Goal: Find specific page/section: Find specific page/section

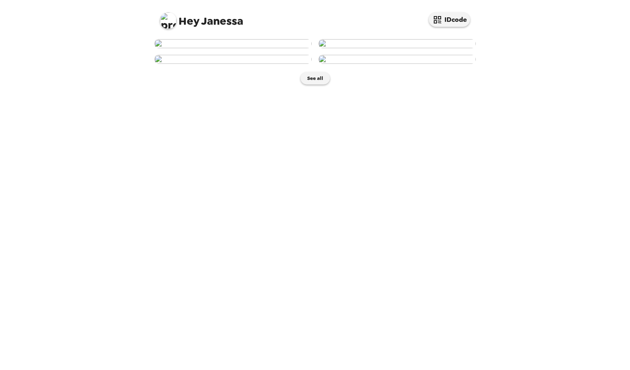
scroll to position [95, 0]
click at [311, 85] on button "See all" at bounding box center [315, 78] width 29 height 12
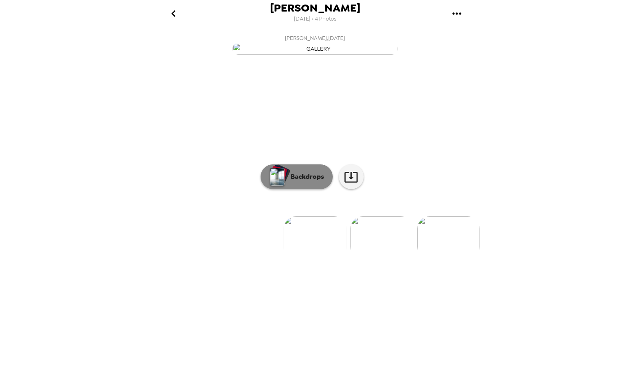
click at [279, 186] on img "button" at bounding box center [277, 177] width 14 height 18
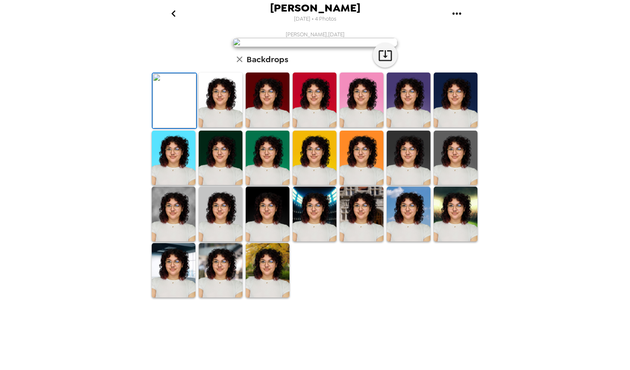
scroll to position [125, 0]
click at [167, 242] on img at bounding box center [174, 214] width 44 height 55
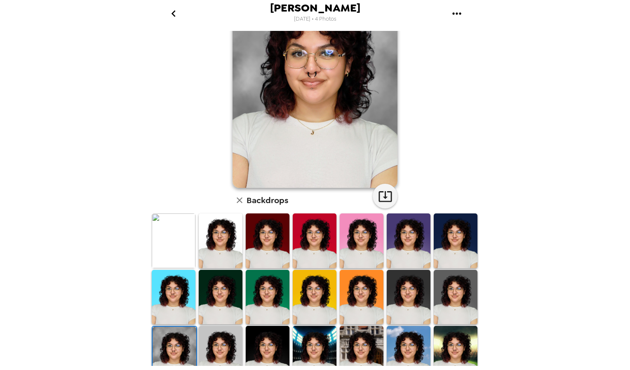
scroll to position [56, 0]
click at [217, 251] on img at bounding box center [221, 241] width 44 height 55
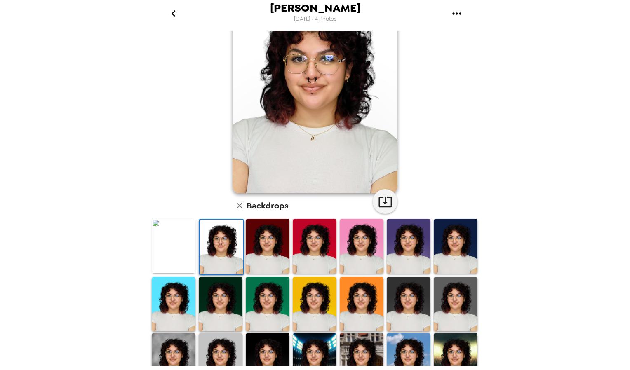
scroll to position [53, 0]
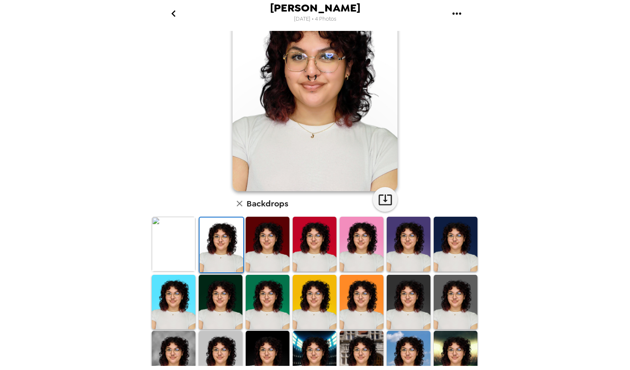
click at [270, 251] on img at bounding box center [268, 244] width 44 height 55
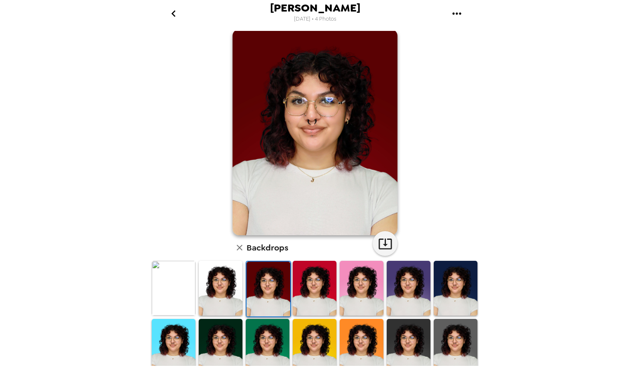
scroll to position [10, 0]
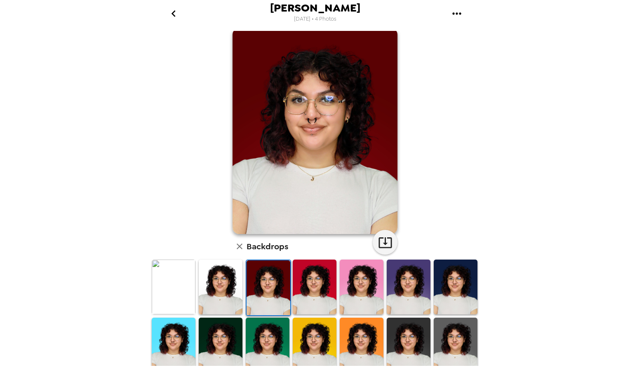
click at [314, 299] on img at bounding box center [315, 287] width 44 height 55
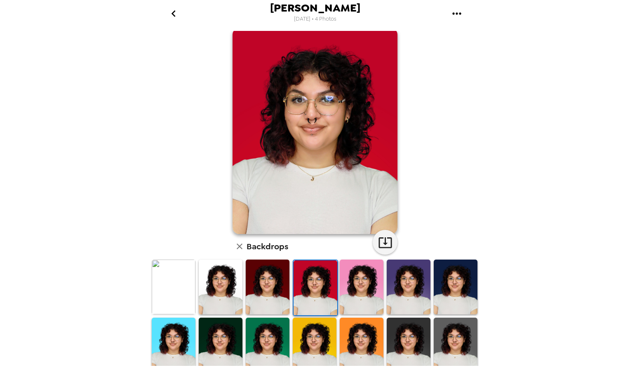
click at [257, 295] on img at bounding box center [268, 287] width 44 height 55
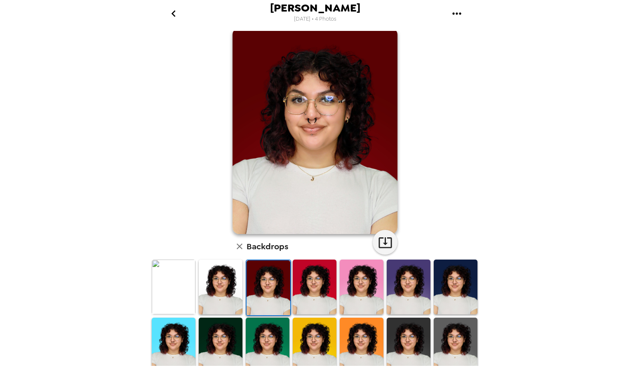
click at [168, 290] on img at bounding box center [174, 287] width 44 height 55
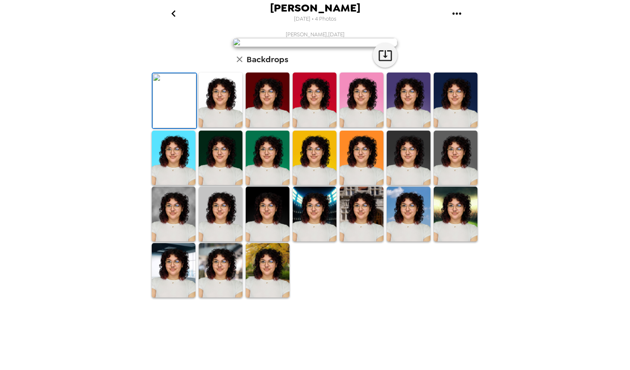
scroll to position [125, 0]
click at [169, 242] on img at bounding box center [174, 214] width 44 height 55
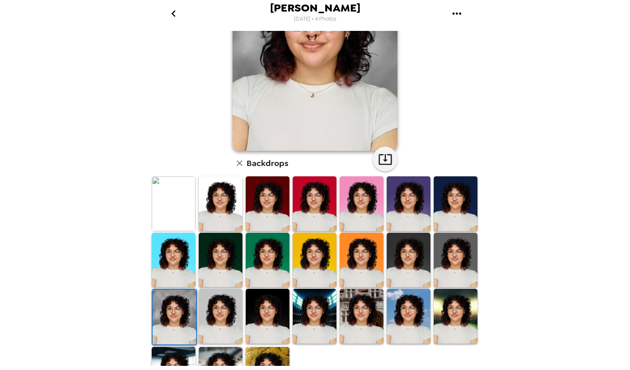
scroll to position [88, 0]
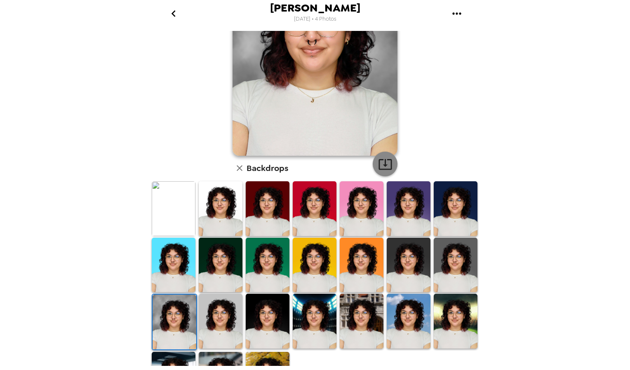
click at [380, 174] on button "button" at bounding box center [385, 164] width 25 height 25
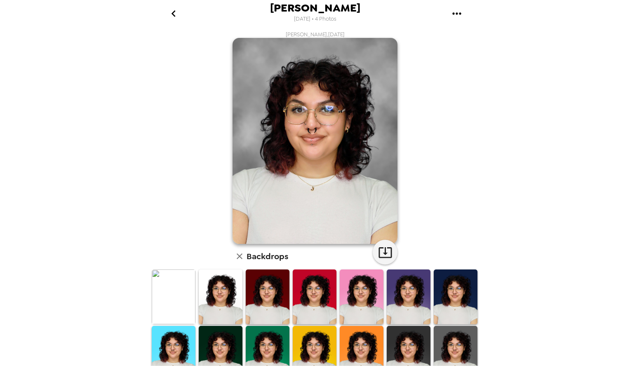
scroll to position [1, 0]
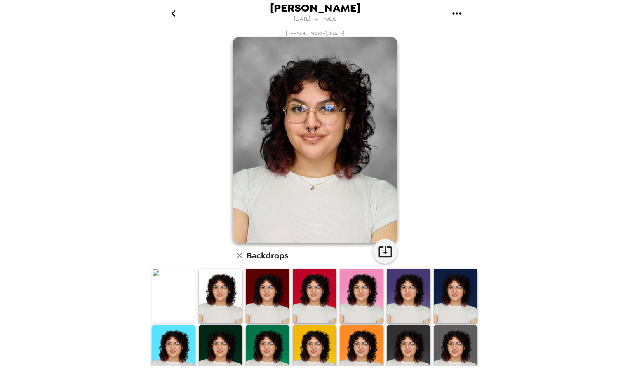
click at [429, 86] on div "[PERSON_NAME] , [DATE] Backdrops" at bounding box center [315, 262] width 330 height 465
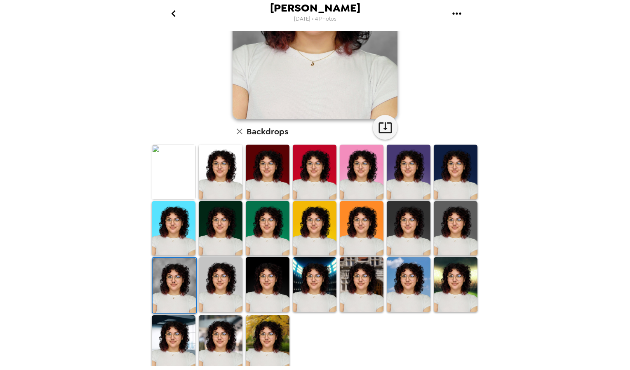
click at [175, 14] on icon "go back" at bounding box center [173, 13] width 13 height 13
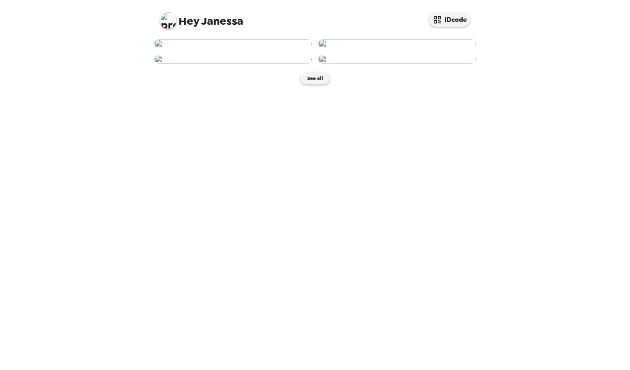
click at [376, 48] on img at bounding box center [397, 43] width 158 height 9
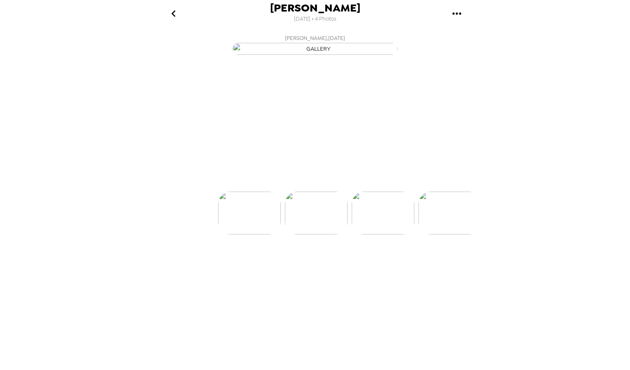
scroll to position [0, 66]
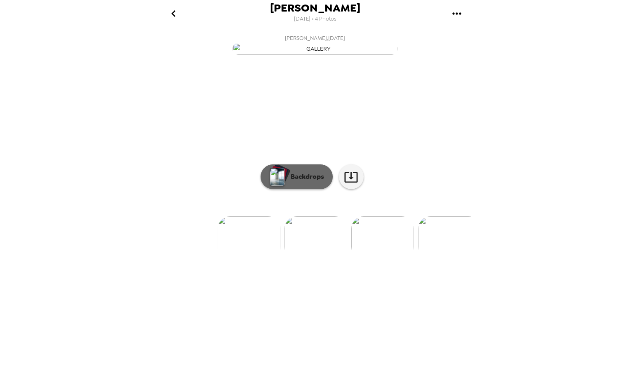
click at [303, 182] on p "Backdrops" at bounding box center [306, 177] width 38 height 10
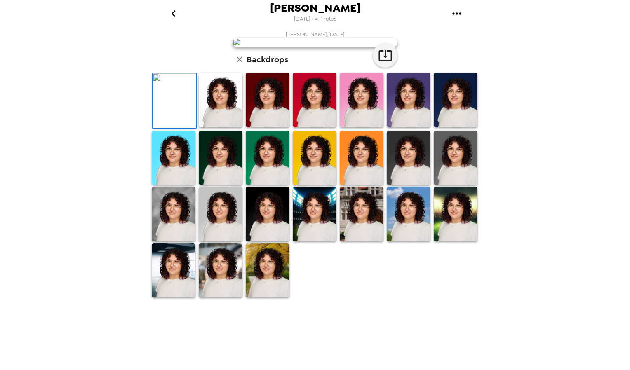
click at [227, 127] on img at bounding box center [221, 100] width 44 height 55
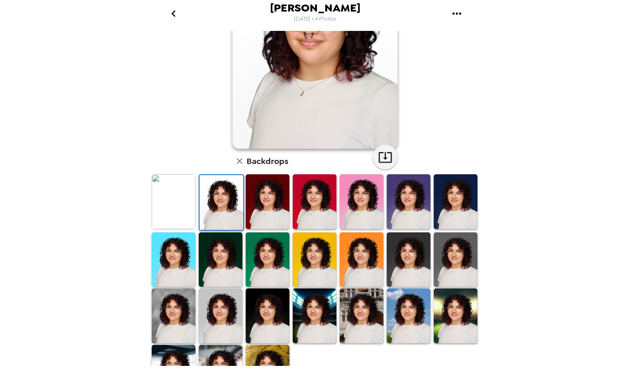
scroll to position [108, 0]
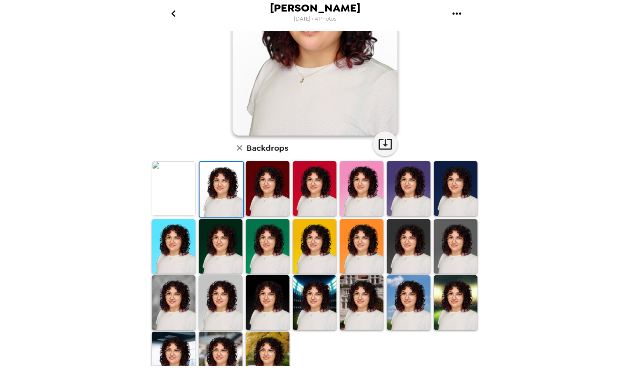
click at [223, 251] on img at bounding box center [221, 246] width 44 height 55
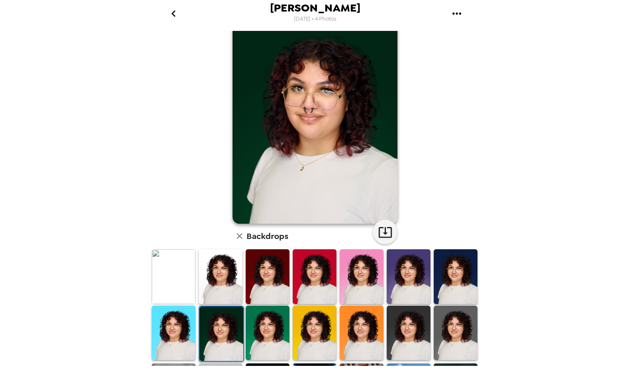
scroll to position [125, 0]
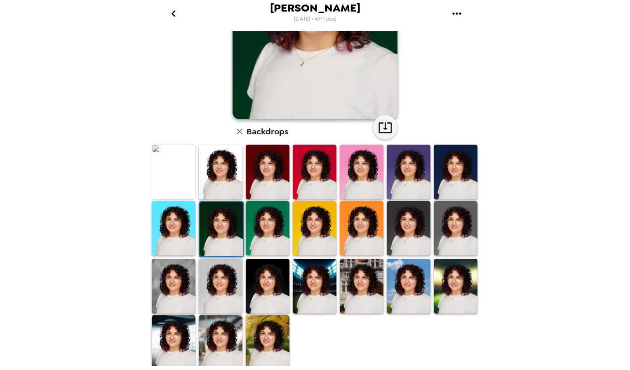
click at [387, 233] on img at bounding box center [409, 228] width 44 height 55
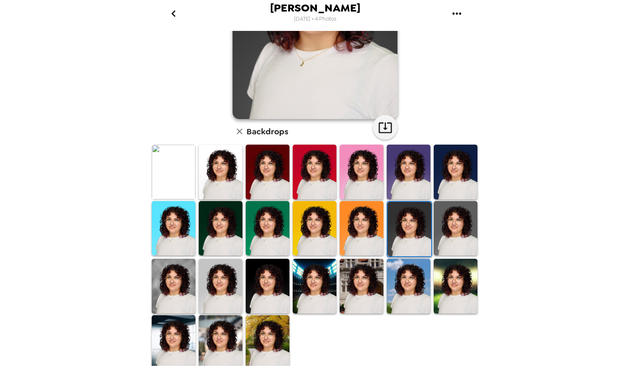
click at [216, 281] on img at bounding box center [221, 286] width 44 height 55
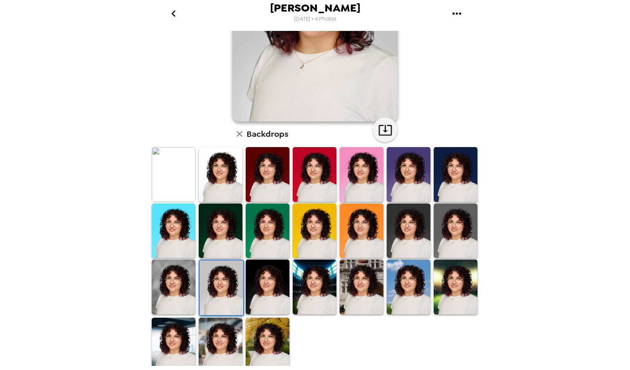
scroll to position [124, 0]
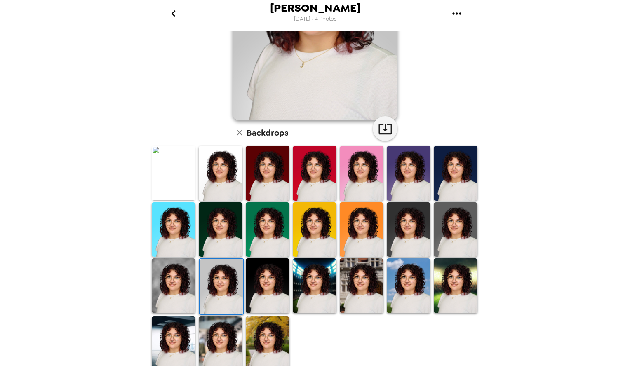
click at [161, 294] on img at bounding box center [174, 286] width 44 height 55
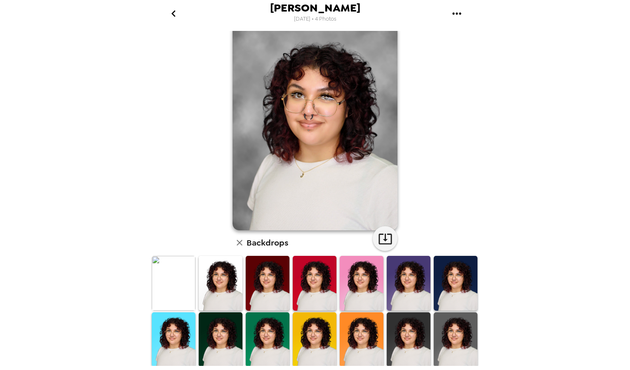
scroll to position [9, 0]
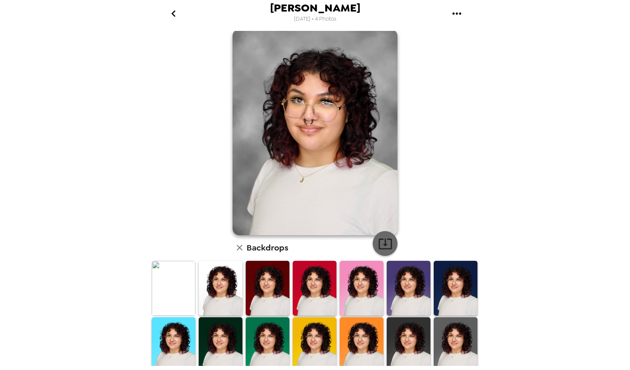
click at [388, 242] on icon "button" at bounding box center [385, 244] width 13 height 11
click at [175, 16] on icon "go back" at bounding box center [173, 13] width 13 height 13
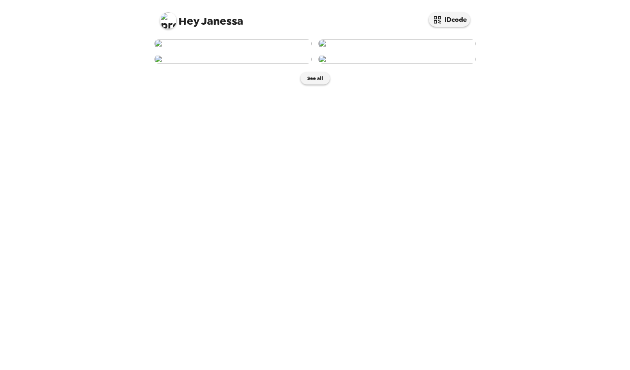
scroll to position [95, 0]
click at [237, 64] on img at bounding box center [233, 59] width 158 height 9
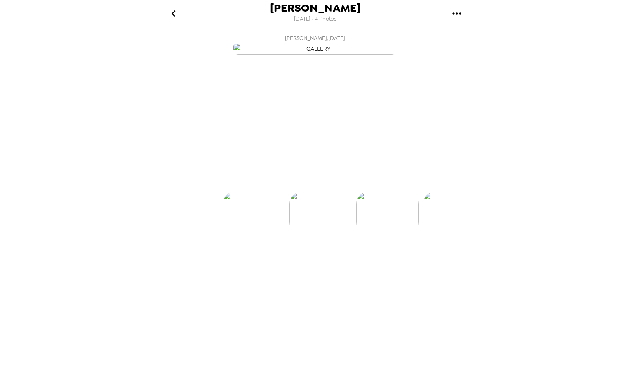
scroll to position [0, 132]
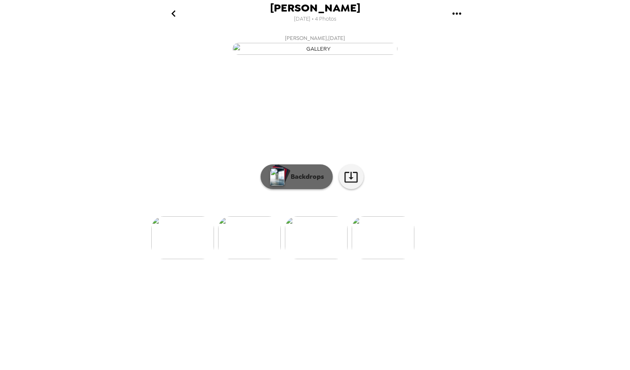
click at [314, 182] on p "Backdrops" at bounding box center [306, 177] width 38 height 10
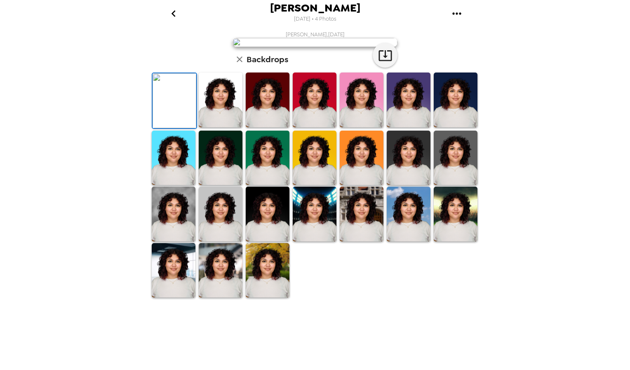
scroll to position [125, 0]
click at [410, 186] on img at bounding box center [409, 158] width 44 height 55
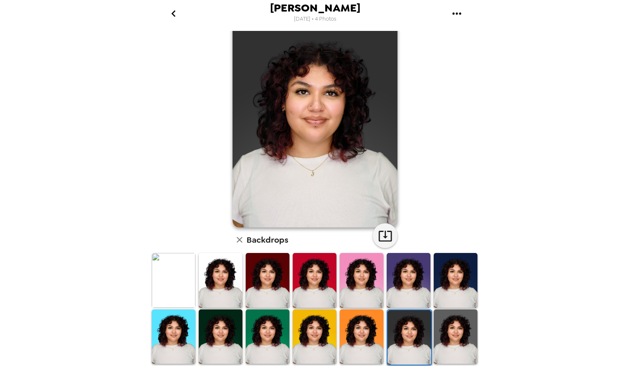
scroll to position [3, 0]
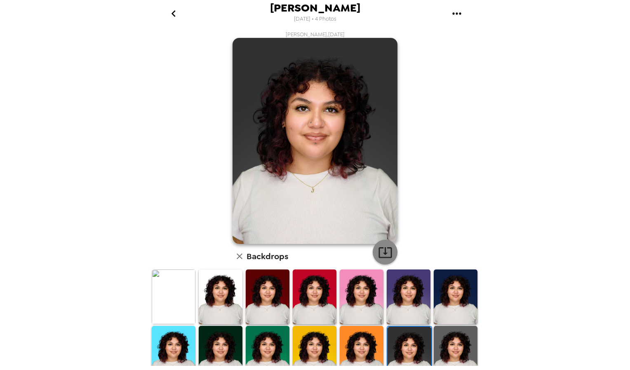
scroll to position [3, 0]
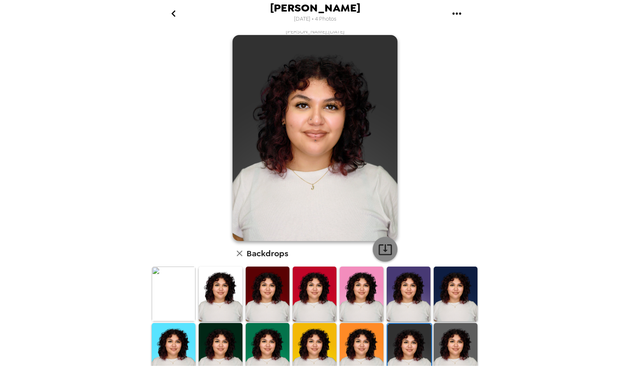
click at [388, 248] on icon "button" at bounding box center [385, 250] width 13 height 11
click at [176, 12] on icon "go back" at bounding box center [173, 13] width 13 height 13
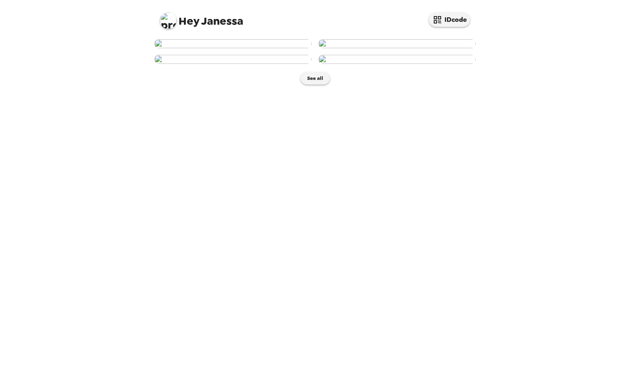
scroll to position [95, 0]
click at [387, 64] on img at bounding box center [397, 59] width 158 height 9
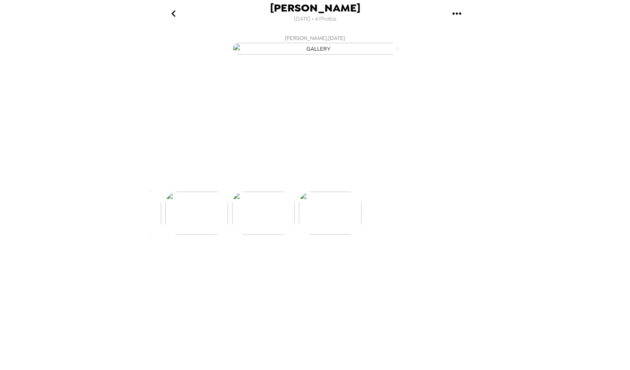
scroll to position [0, 199]
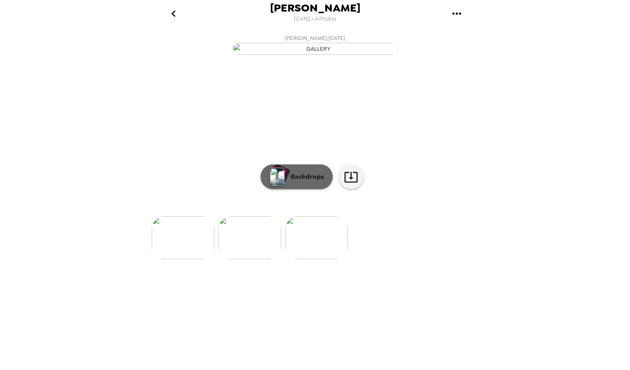
click at [292, 182] on p "Backdrops" at bounding box center [306, 177] width 38 height 10
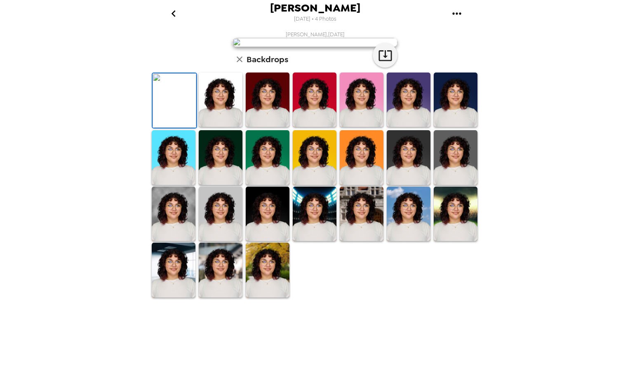
scroll to position [84, 0]
click at [408, 185] on img at bounding box center [409, 157] width 44 height 54
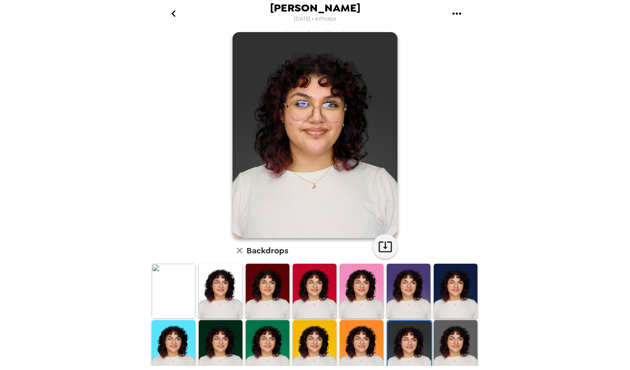
scroll to position [7, 0]
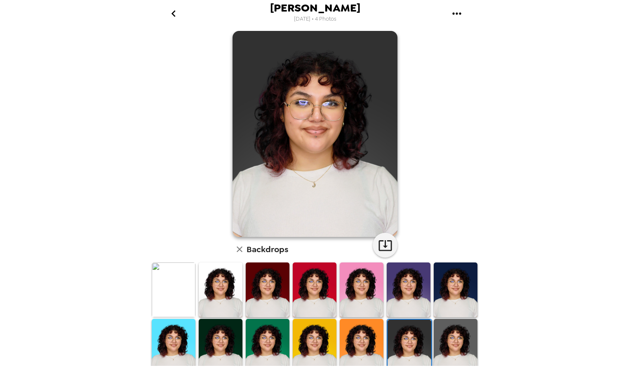
click at [189, 286] on img at bounding box center [174, 290] width 44 height 54
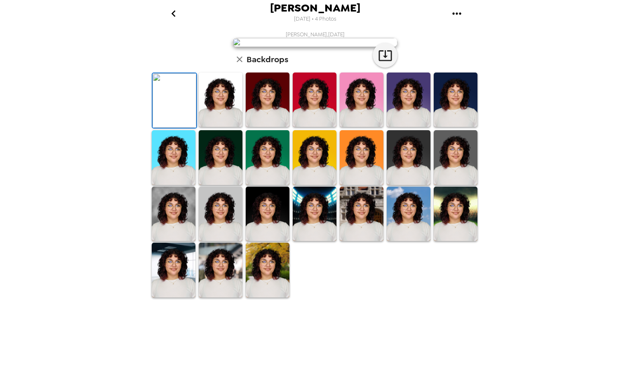
scroll to position [125, 0]
click at [178, 185] on img at bounding box center [174, 157] width 44 height 54
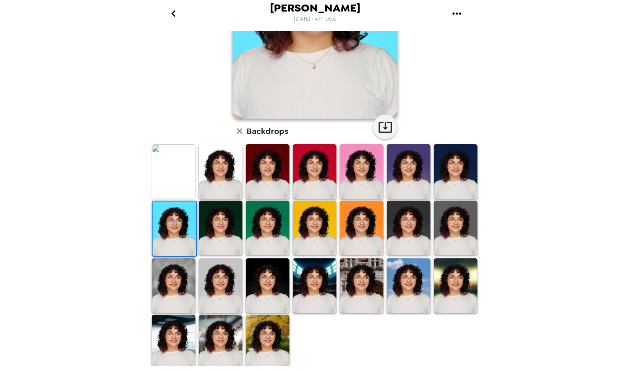
scroll to position [125, 0]
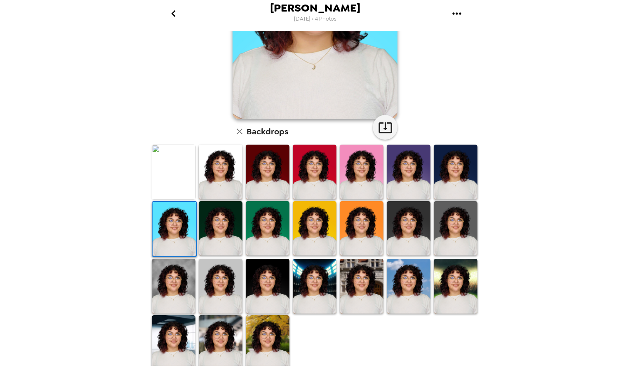
click at [177, 185] on img at bounding box center [174, 172] width 44 height 54
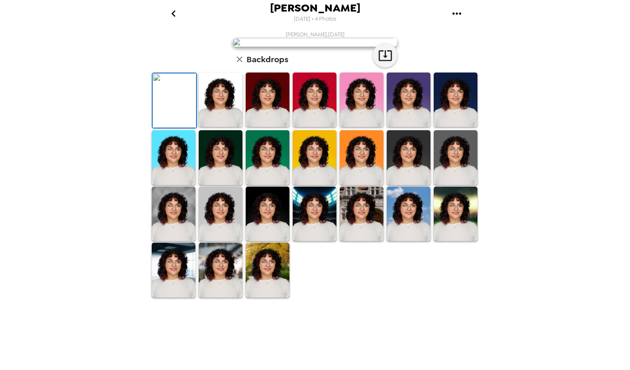
scroll to position [21, 0]
click at [379, 68] on button "button" at bounding box center [385, 55] width 25 height 25
click at [171, 14] on icon "go back" at bounding box center [173, 13] width 13 height 13
